Goal: Task Accomplishment & Management: Use online tool/utility

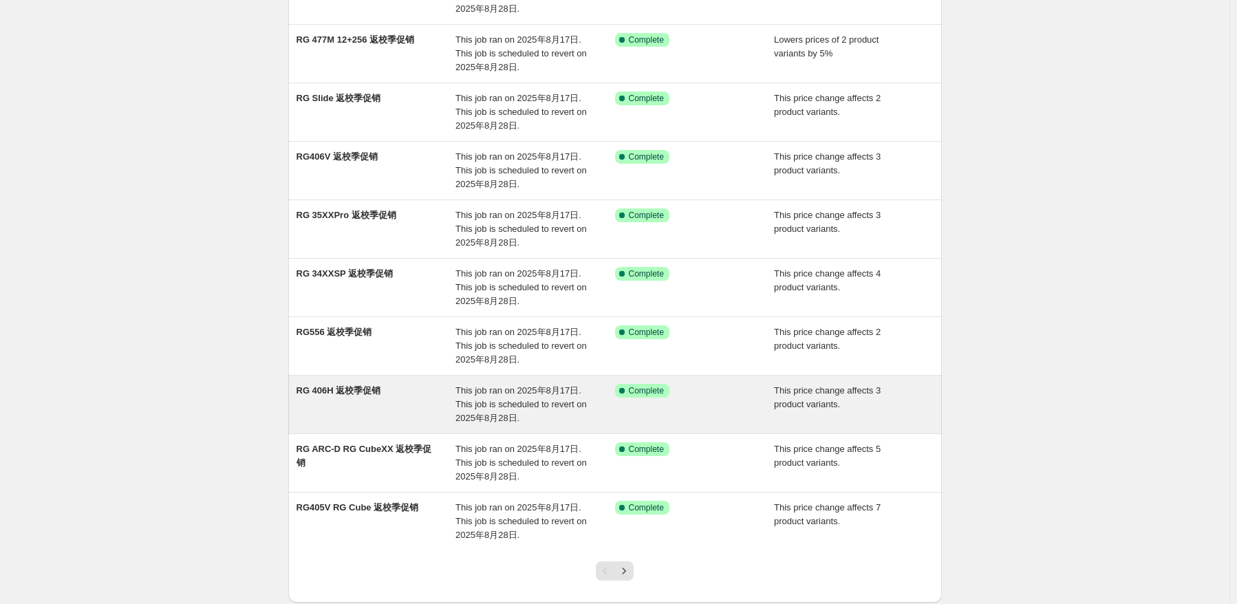
scroll to position [206, 0]
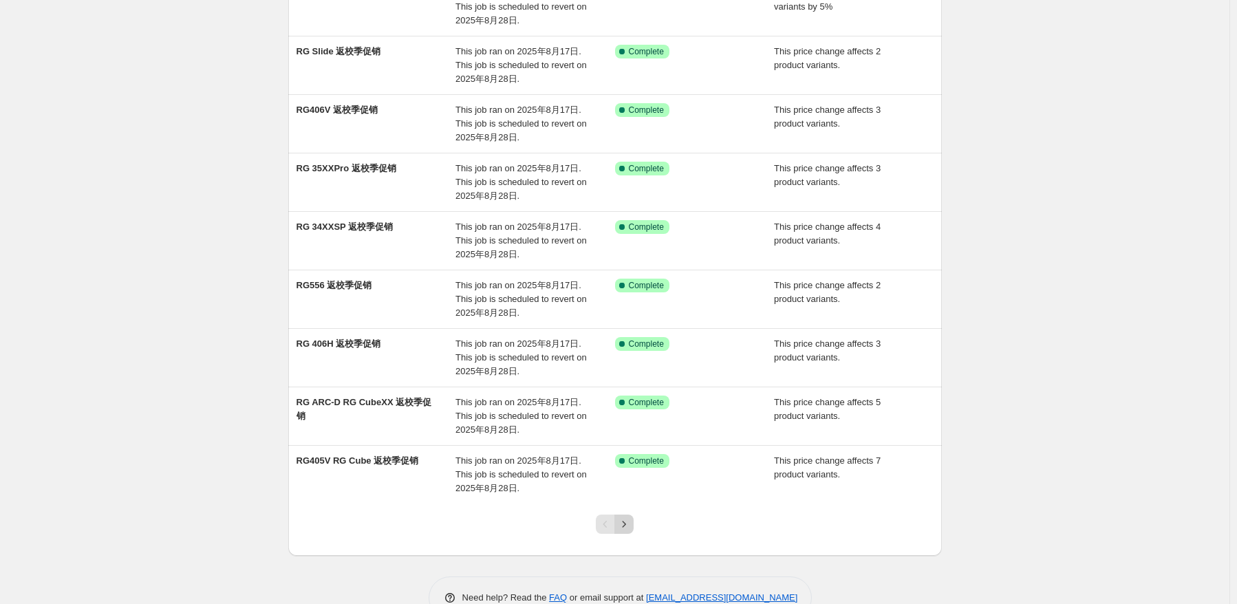
click at [624, 520] on icon "Next" at bounding box center [624, 525] width 14 height 14
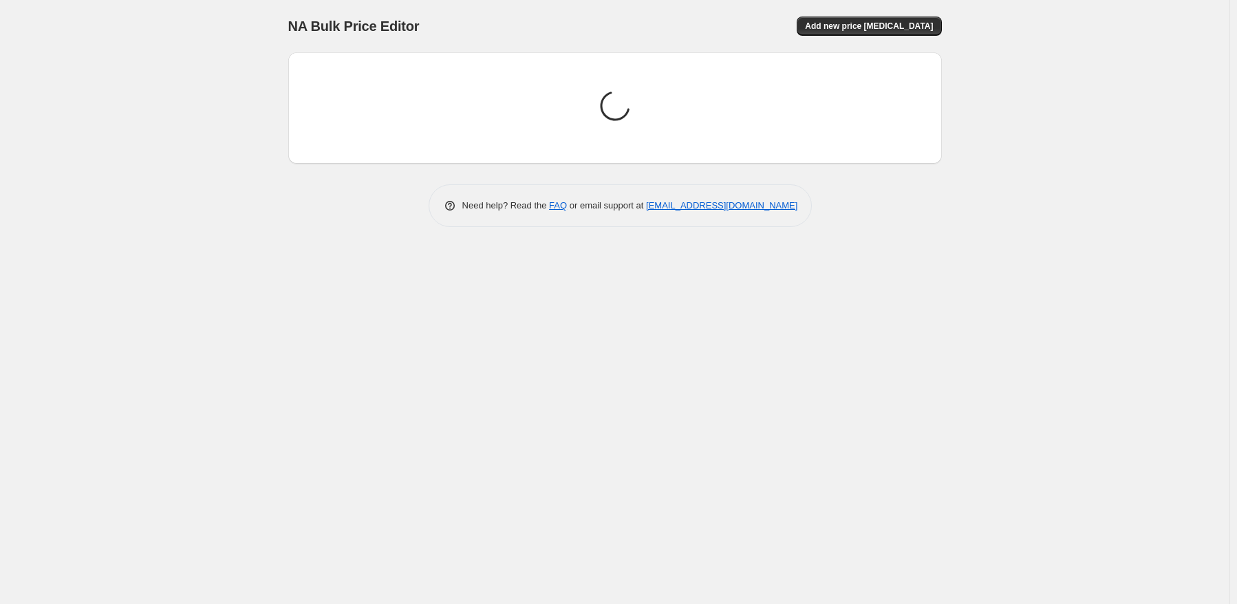
scroll to position [0, 0]
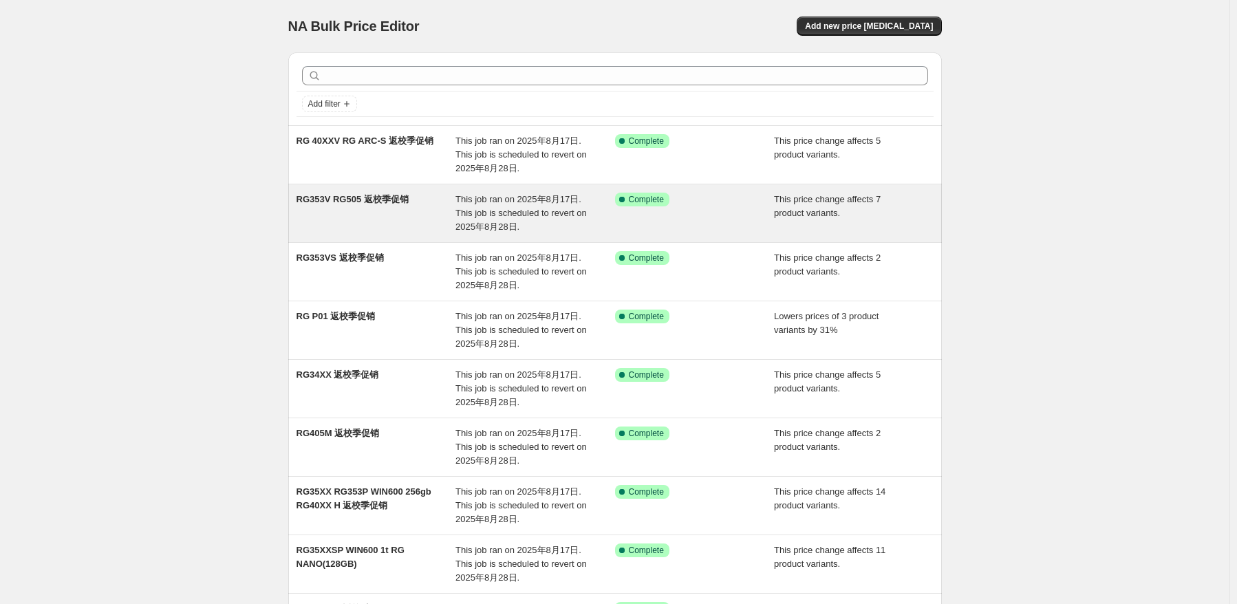
click at [504, 209] on span "This job ran on 2025年8月17日. This job is scheduled to revert on 2025年8月28日." at bounding box center [521, 213] width 131 height 38
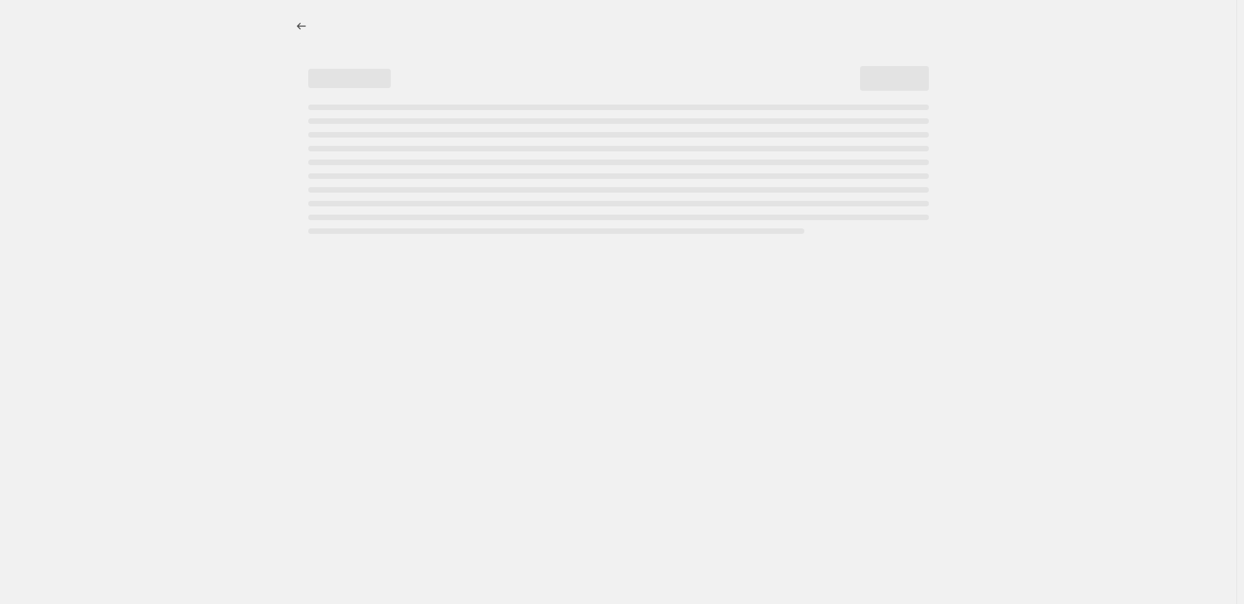
select select "pcap"
select select "no_change"
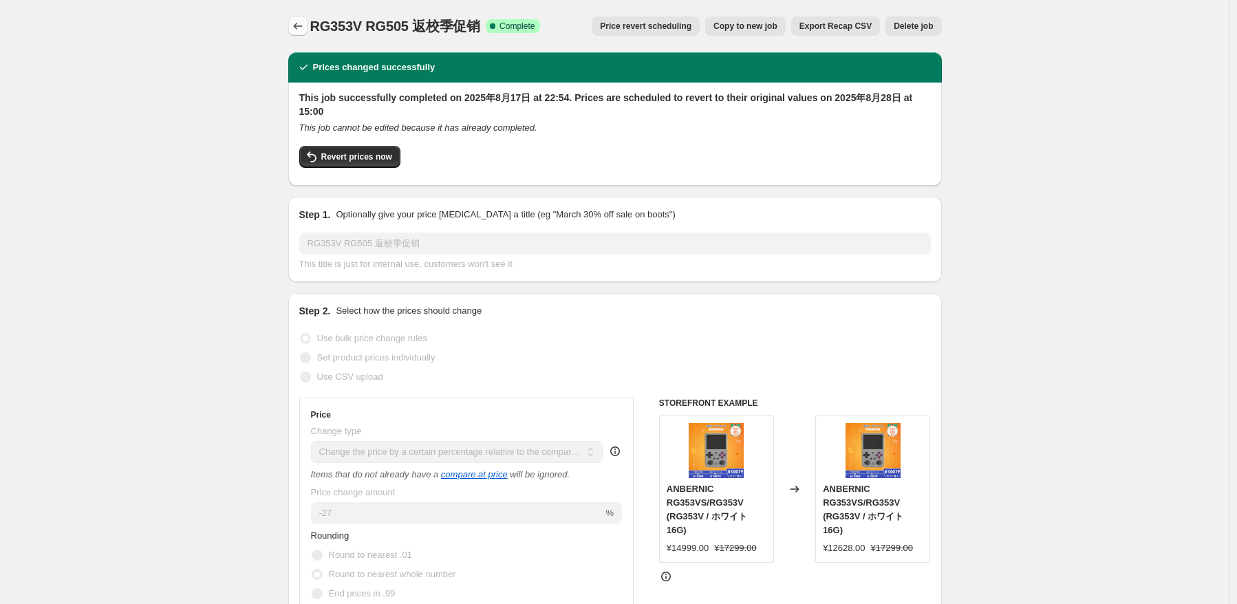
click at [304, 25] on icon "Price change jobs" at bounding box center [298, 26] width 14 height 14
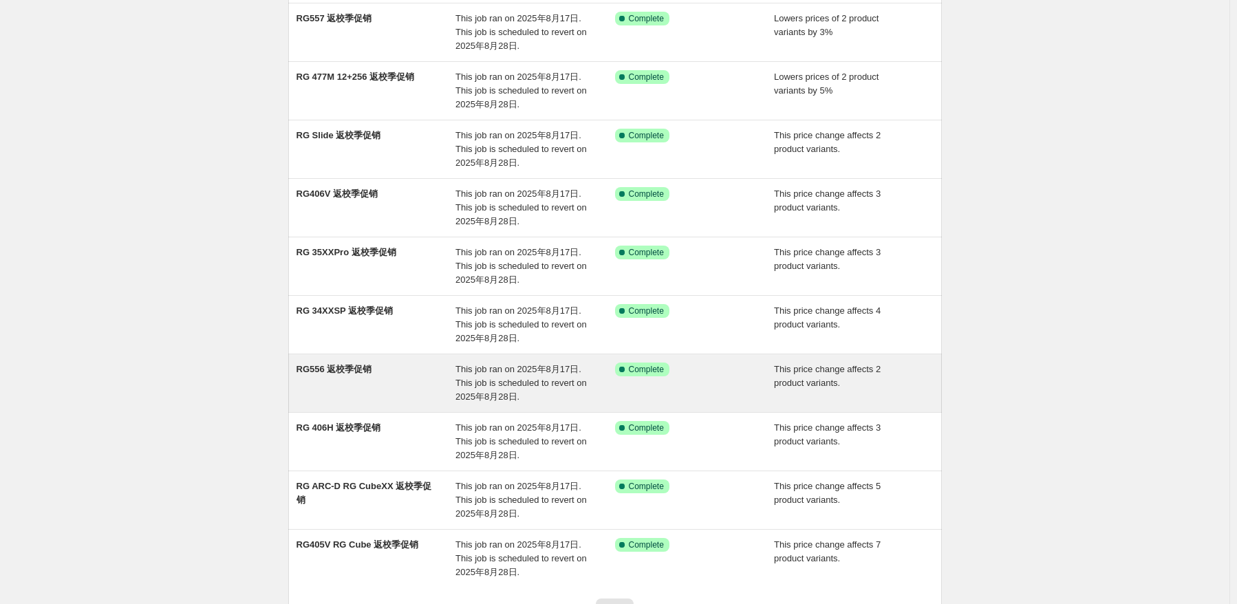
scroll to position [239, 0]
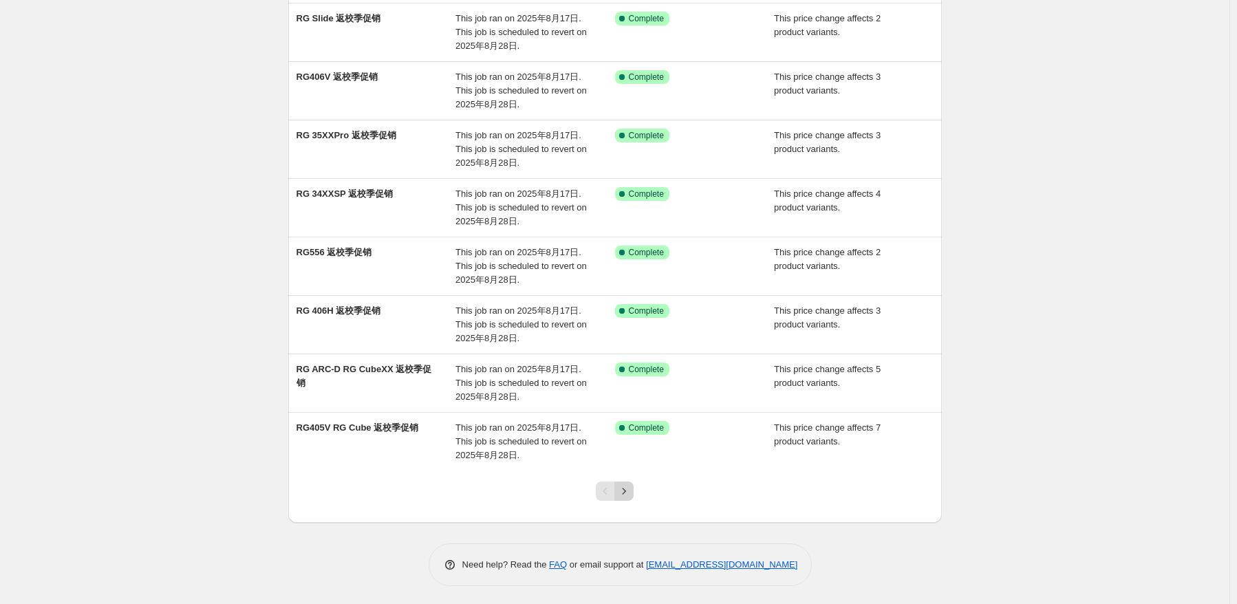
click at [631, 490] on icon "Next" at bounding box center [624, 491] width 14 height 14
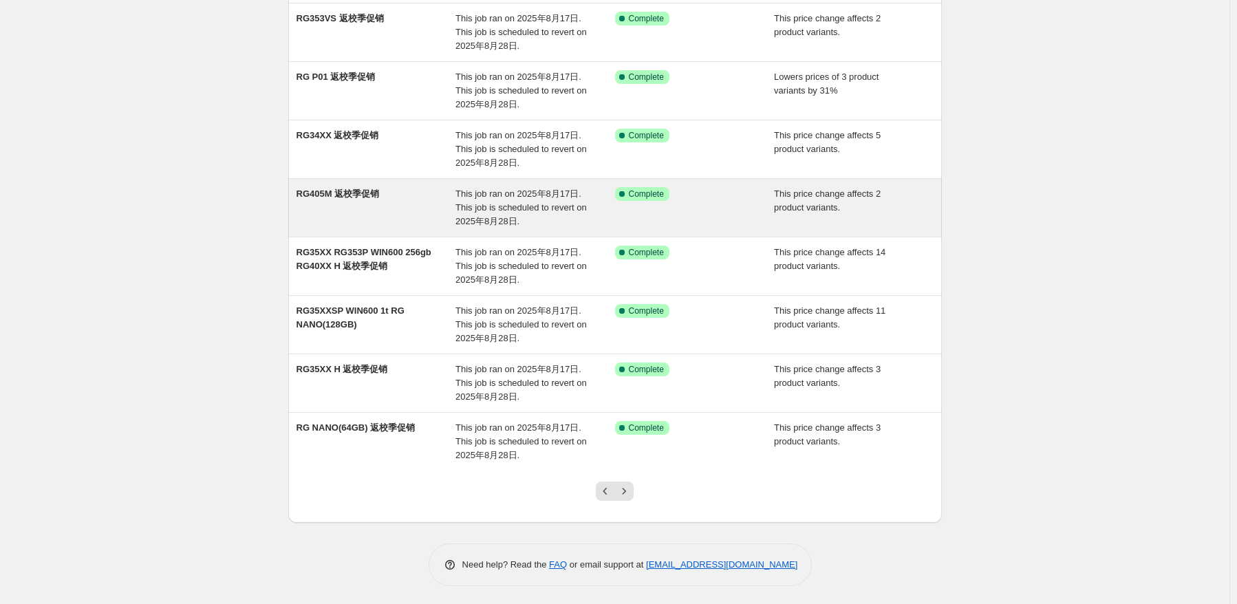
click at [520, 225] on span "This job ran on 2025年8月17日. This job is scheduled to revert on 2025年8月28日." at bounding box center [521, 208] width 131 height 38
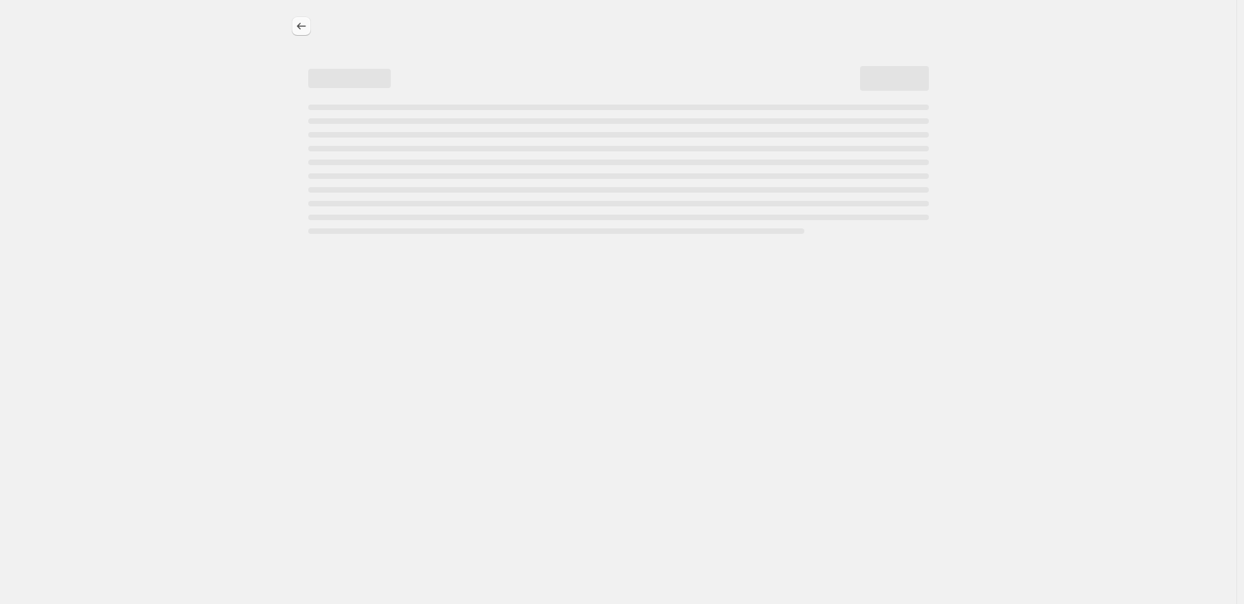
click at [295, 30] on icon "Price change jobs" at bounding box center [302, 26] width 14 height 14
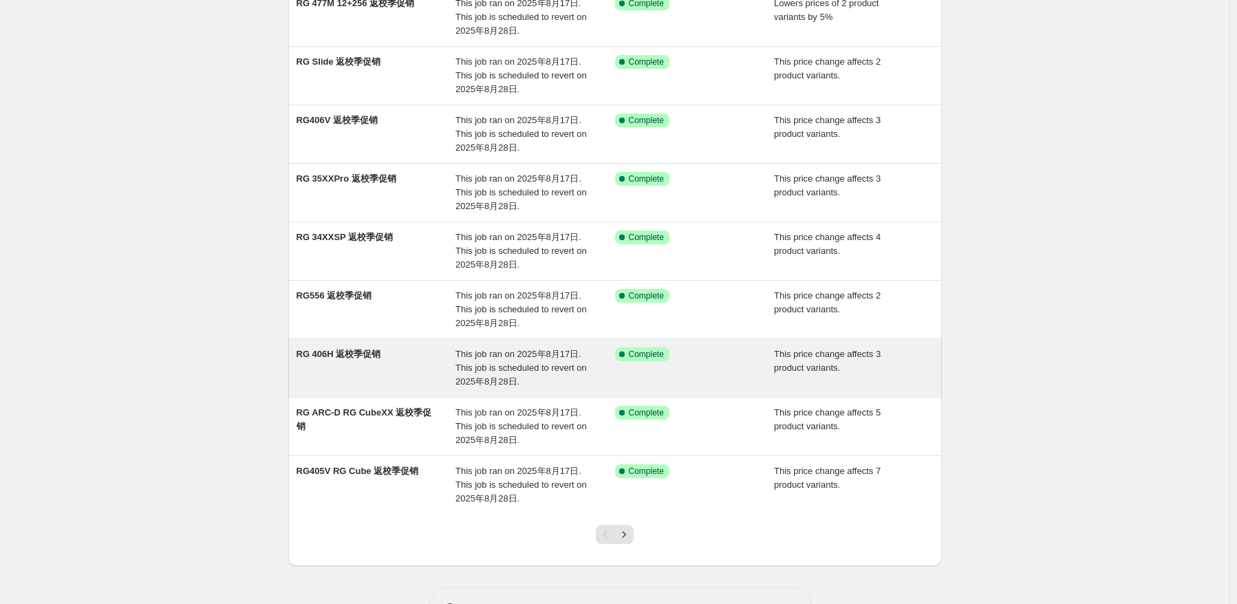
scroll to position [239, 0]
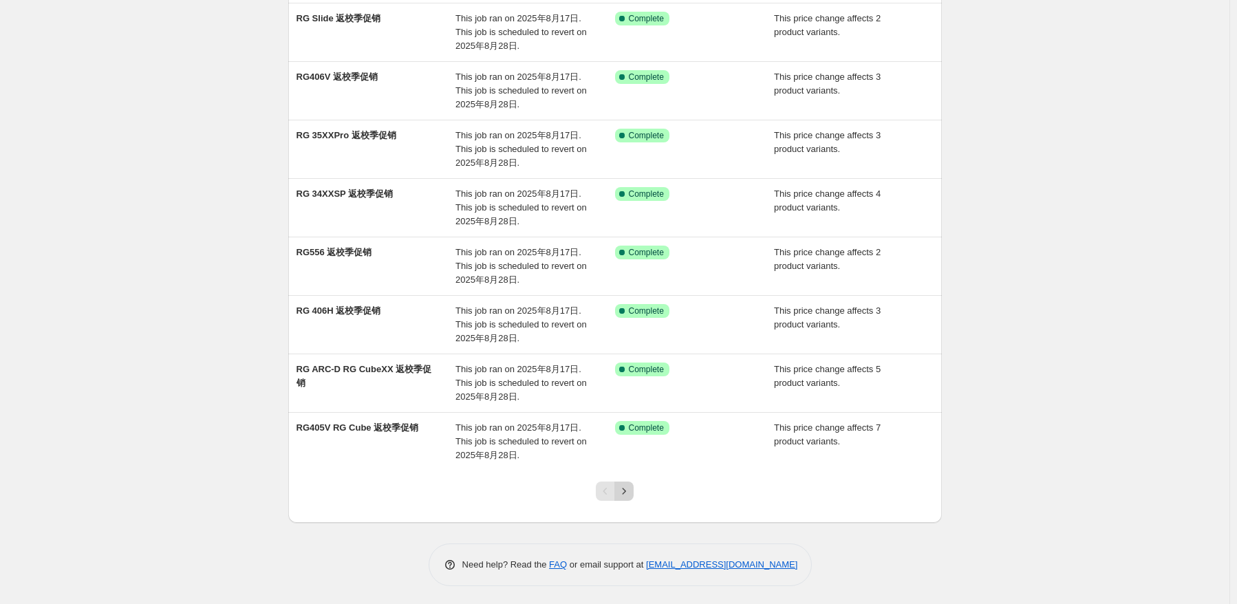
click at [631, 495] on icon "Next" at bounding box center [624, 491] width 14 height 14
click at [631, 493] on icon "Next" at bounding box center [624, 491] width 14 height 14
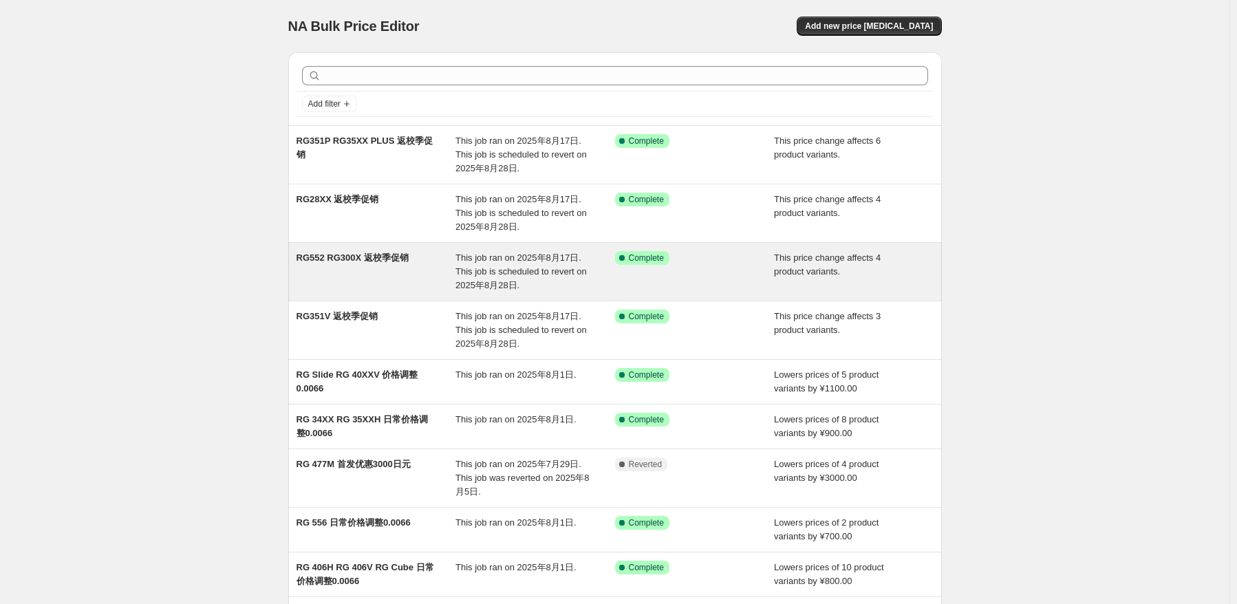
click at [425, 279] on div "RG552 RG300X 返校季促销" at bounding box center [377, 271] width 160 height 41
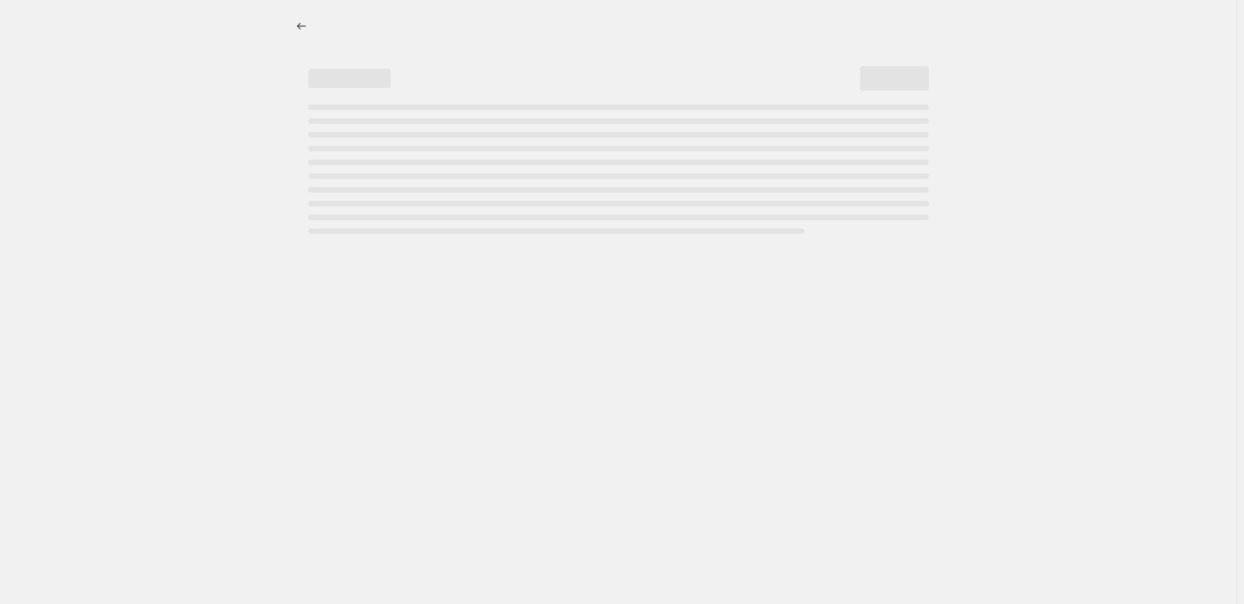
select select "pcap"
select select "no_change"
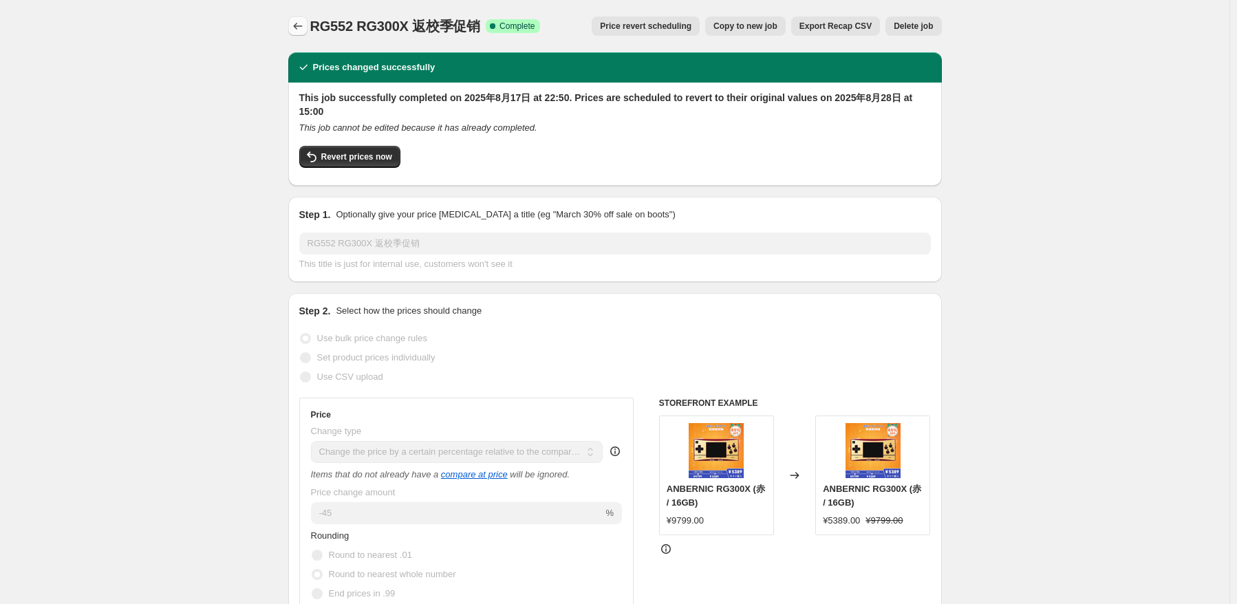
click at [308, 29] on button "Price change jobs" at bounding box center [297, 26] width 19 height 19
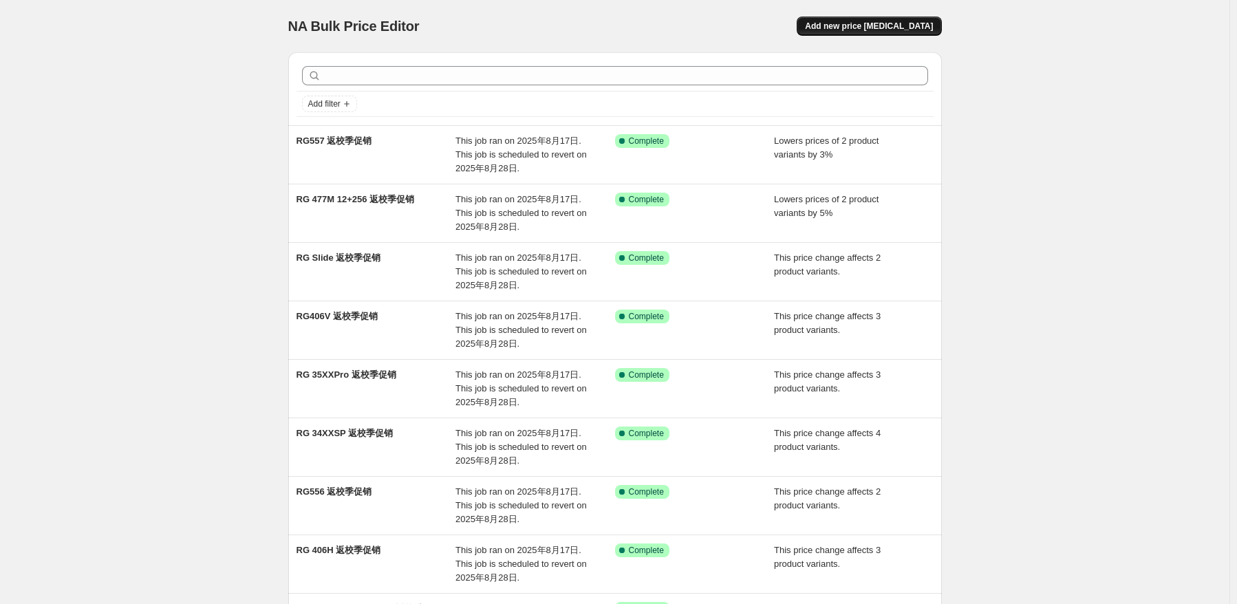
click at [871, 21] on span "Add new price [MEDICAL_DATA]" at bounding box center [869, 26] width 128 height 11
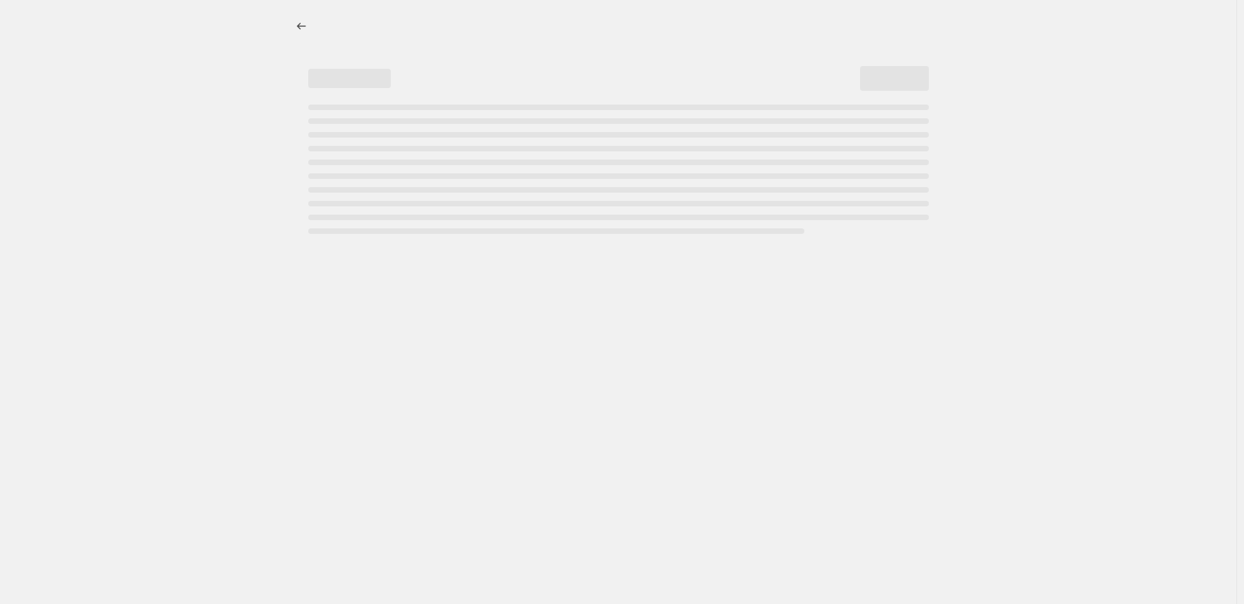
select select "percentage"
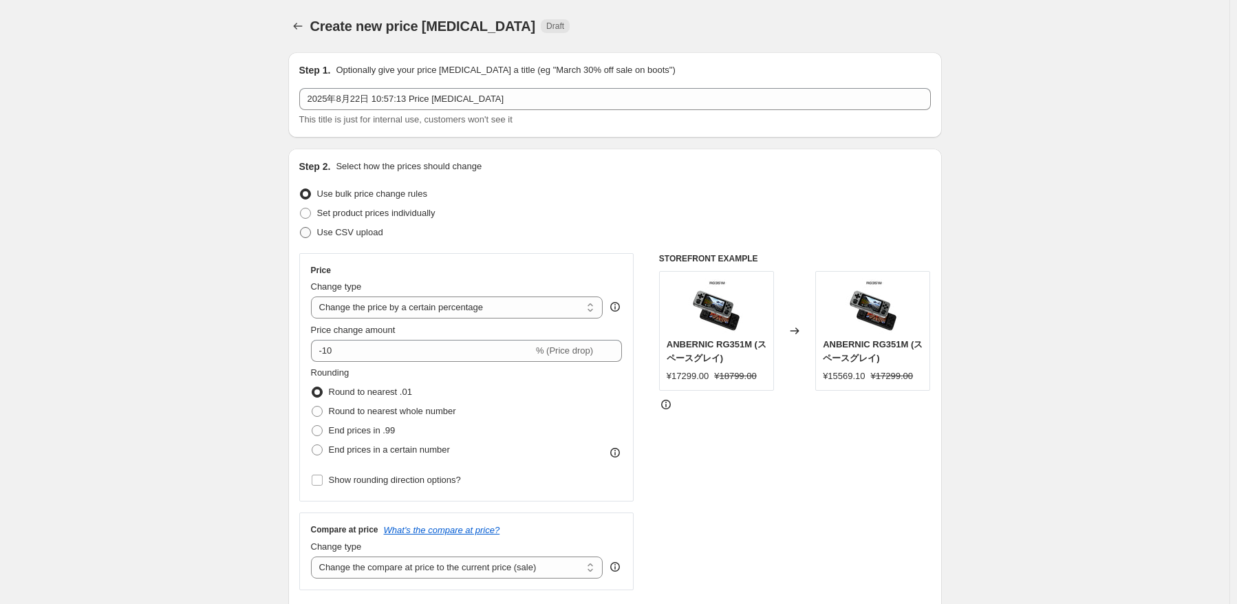
click at [365, 231] on span "Use CSV upload" at bounding box center [350, 232] width 66 height 10
click at [301, 228] on input "Use CSV upload" at bounding box center [300, 227] width 1 height 1
radio input "true"
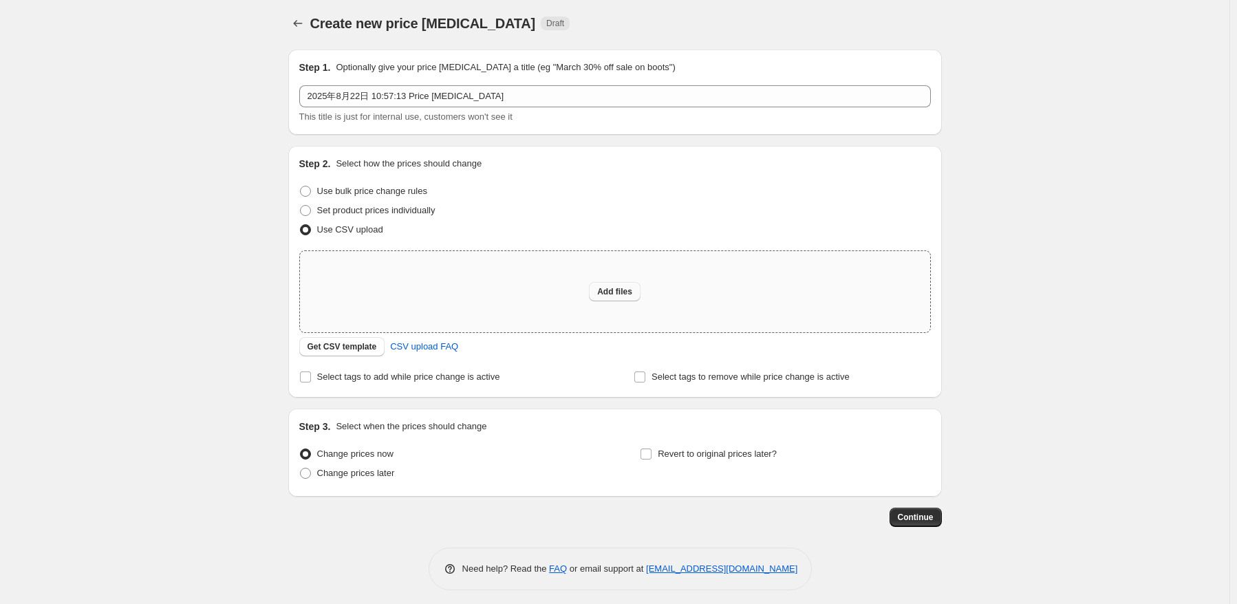
scroll to position [9, 0]
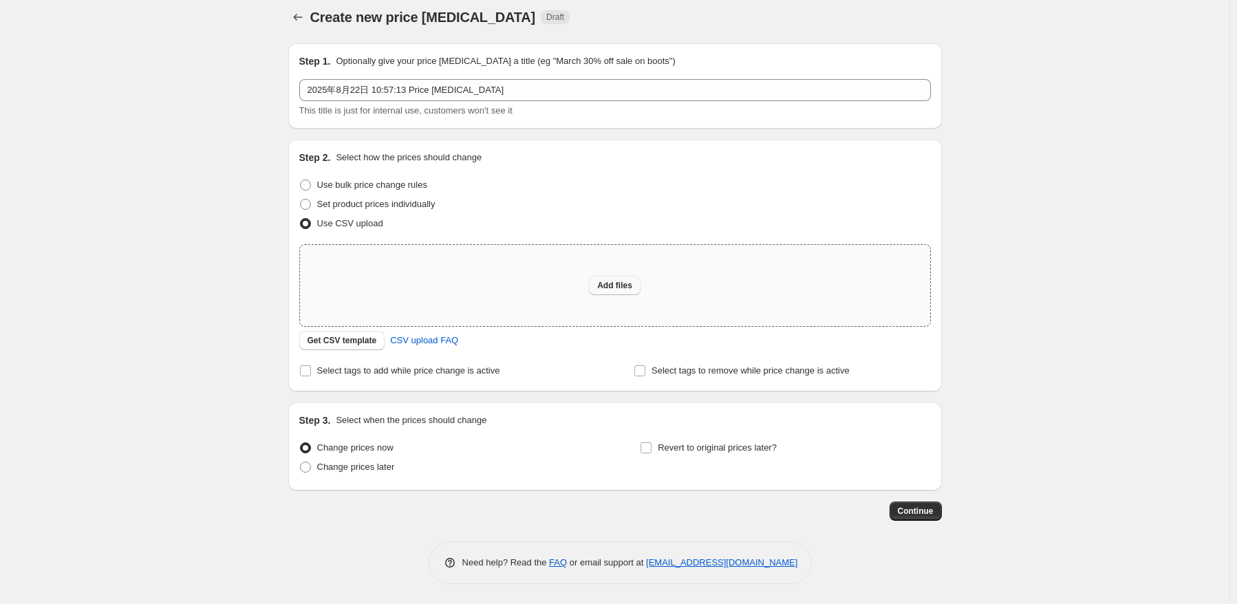
click at [606, 278] on button "Add files" at bounding box center [615, 285] width 52 height 19
type input "C:\fakepath\K1012.csv"
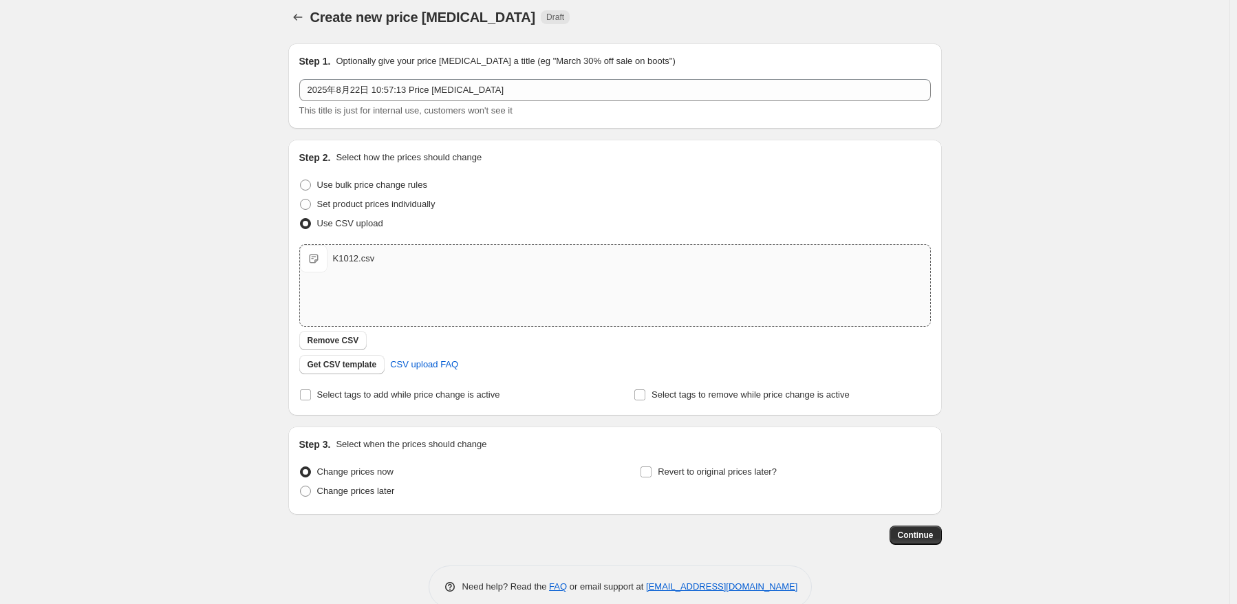
click at [590, 334] on div "Upload files K1012.csv K1012.csv Remove CSV Get CSV template CSV upload FAQ" at bounding box center [615, 309] width 632 height 130
click at [757, 352] on div "Upload files K1012.csv K1012.csv Remove CSV Get CSV template CSV upload FAQ" at bounding box center [615, 309] width 632 height 130
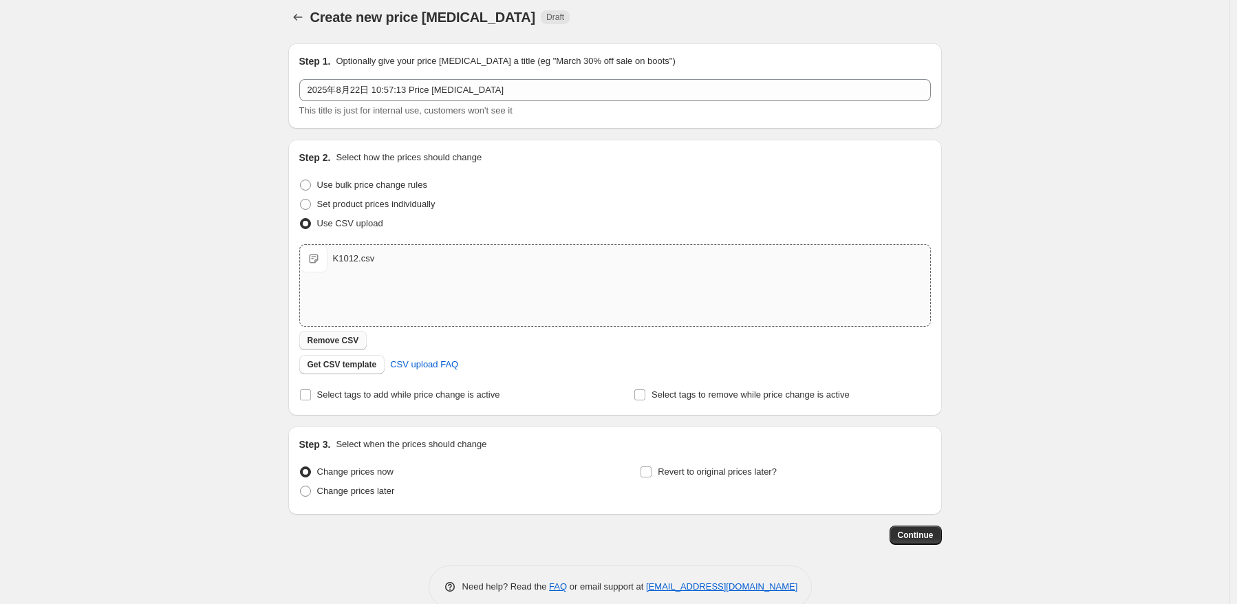
click at [361, 337] on button "Remove CSV" at bounding box center [333, 340] width 68 height 19
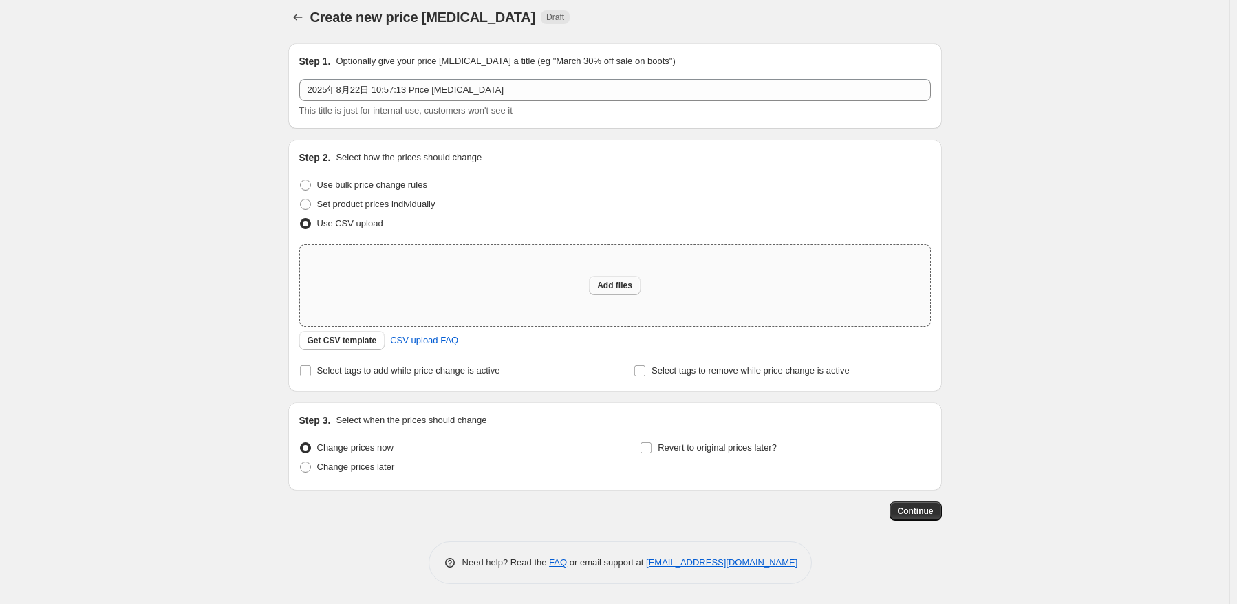
click at [596, 285] on button "Add files" at bounding box center [615, 285] width 52 height 19
click at [377, 342] on button "Get CSV template" at bounding box center [342, 340] width 86 height 19
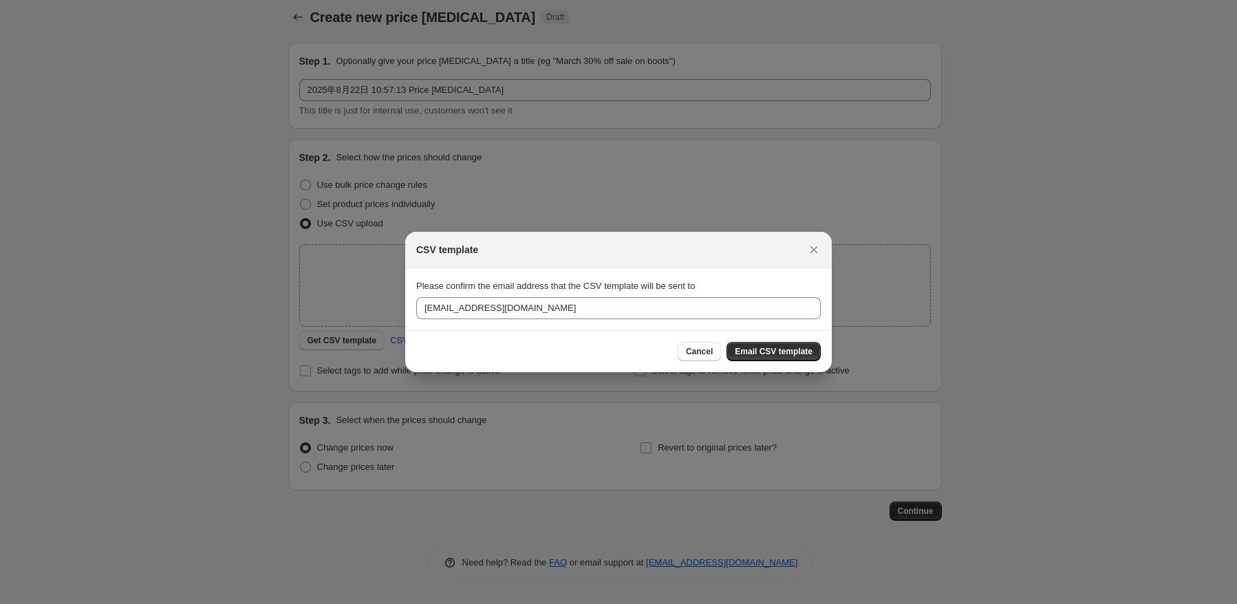
click at [823, 247] on div "CSV template" at bounding box center [618, 250] width 427 height 36
click at [795, 255] on div "CSV template" at bounding box center [606, 250] width 380 height 14
click at [819, 242] on button "Close" at bounding box center [813, 249] width 19 height 19
